Goal: Information Seeking & Learning: Check status

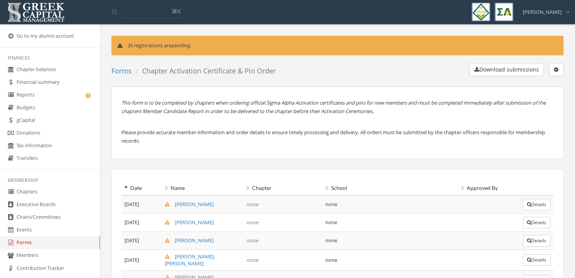
scroll to position [193, 0]
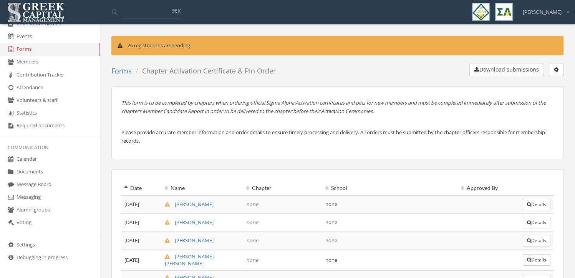
click at [55, 206] on link "Alumni groups" at bounding box center [50, 210] width 100 height 13
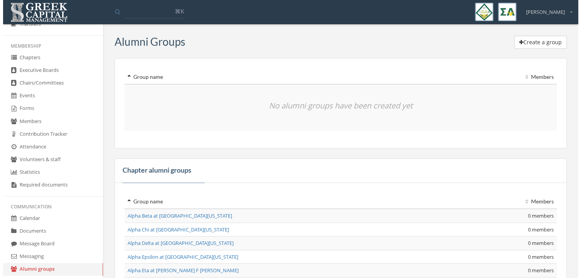
scroll to position [134, 0]
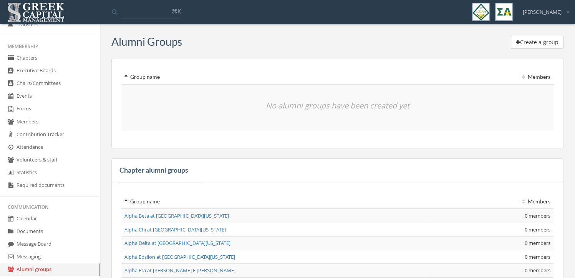
click at [60, 170] on link "Statistics" at bounding box center [50, 172] width 100 height 13
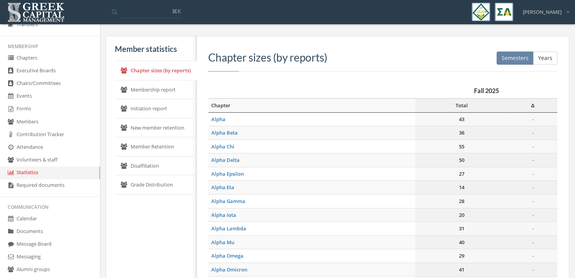
click at [60, 161] on link "Volunteers & staff" at bounding box center [50, 160] width 100 height 13
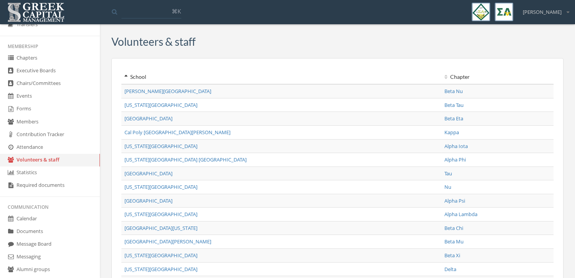
click at [65, 130] on link "Contribution Tracker" at bounding box center [50, 134] width 100 height 13
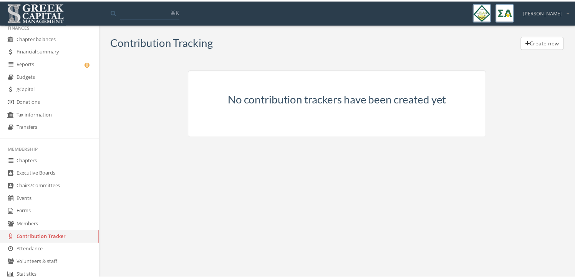
scroll to position [30, 0]
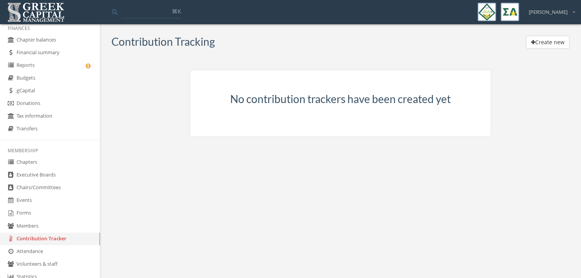
click at [61, 115] on link "Tax information" at bounding box center [50, 116] width 100 height 13
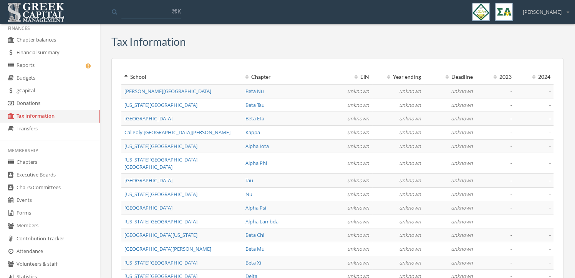
click at [61, 102] on link "Donations" at bounding box center [50, 103] width 100 height 13
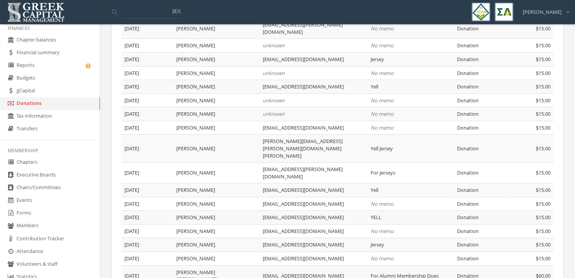
scroll to position [201, 0]
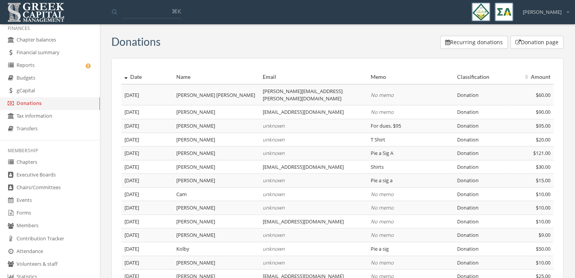
click at [387, 92] on span "No memo" at bounding box center [382, 94] width 23 height 7
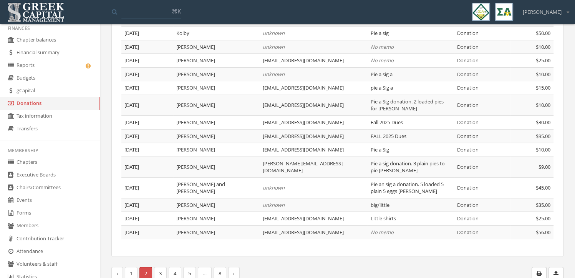
drag, startPoint x: 231, startPoint y: 198, endPoint x: 114, endPoint y: 264, distance: 134.6
click at [114, 267] on link "‹" at bounding box center [117, 273] width 12 height 13
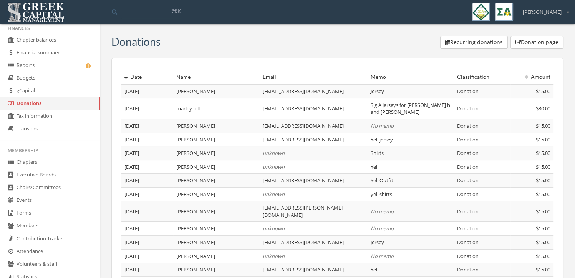
scroll to position [201, 0]
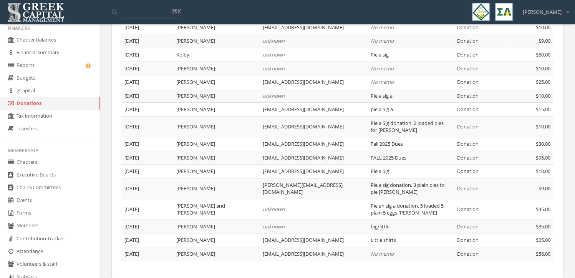
scroll to position [216, 0]
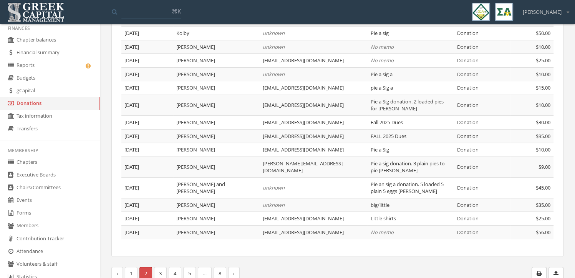
click at [159, 270] on link "3" at bounding box center [160, 273] width 13 height 13
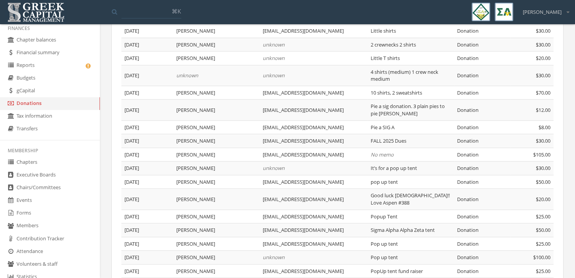
scroll to position [216, 0]
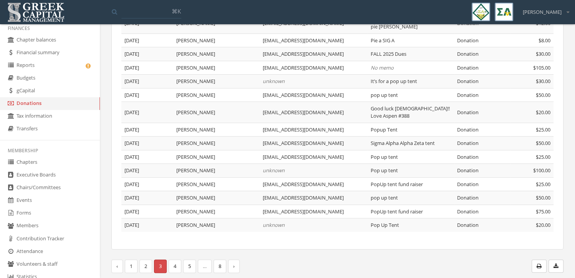
click at [129, 266] on link "1" at bounding box center [131, 265] width 13 height 13
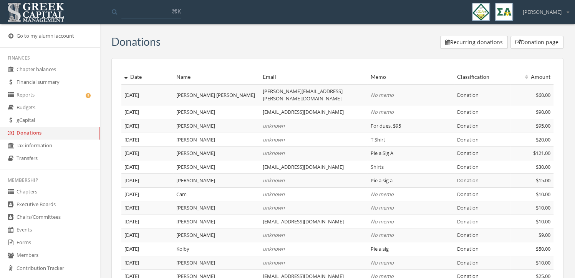
scroll to position [216, 0]
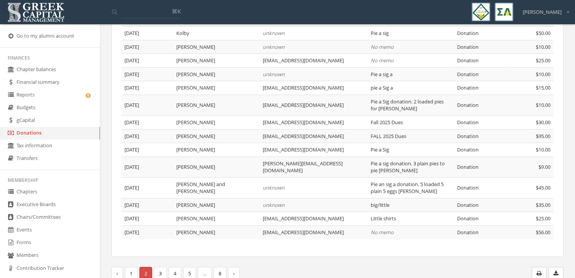
click at [162, 267] on link "3" at bounding box center [160, 273] width 13 height 13
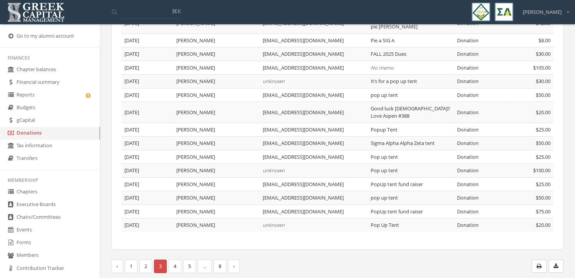
click at [174, 266] on link "4" at bounding box center [175, 265] width 13 height 13
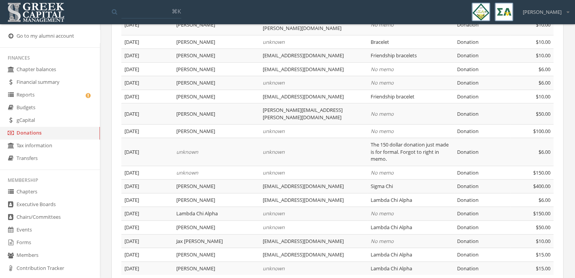
scroll to position [223, 0]
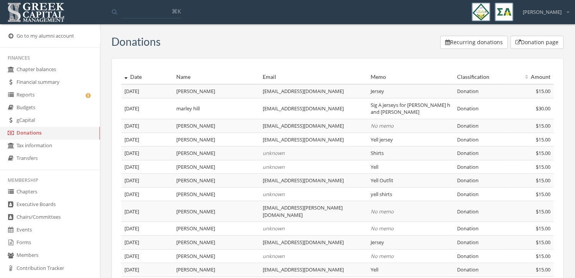
scroll to position [201, 0]
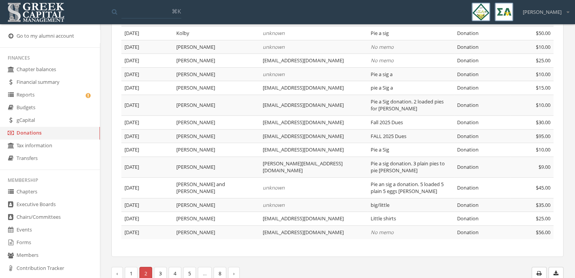
click at [163, 267] on link "3" at bounding box center [160, 273] width 13 height 13
